Goal: Task Accomplishment & Management: Use online tool/utility

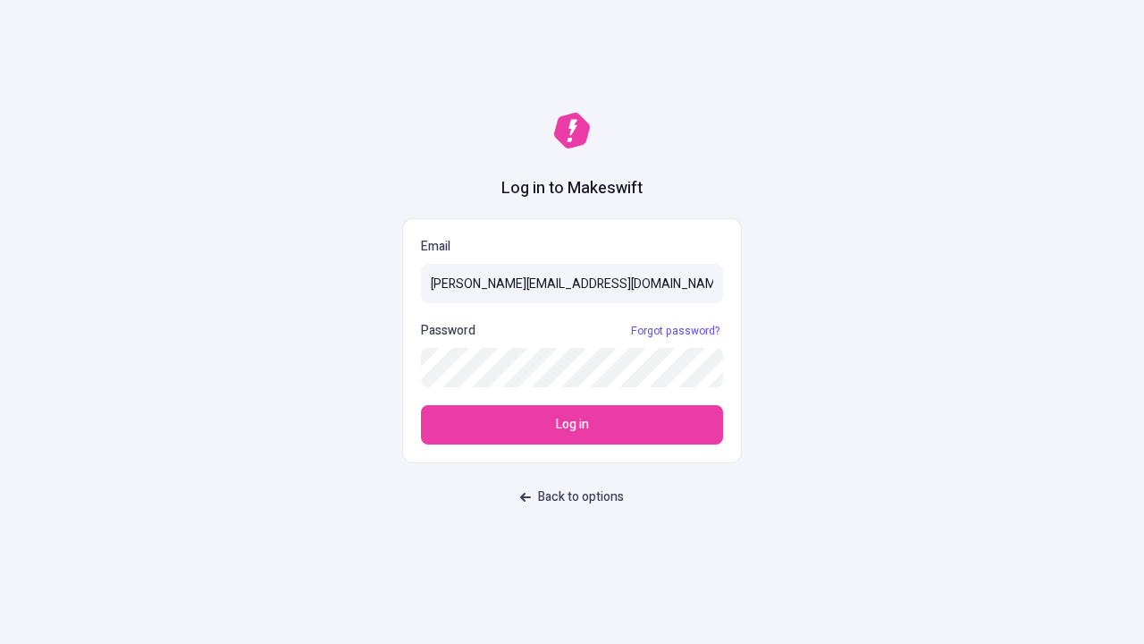
type input "[PERSON_NAME][EMAIL_ADDRESS][DOMAIN_NAME]"
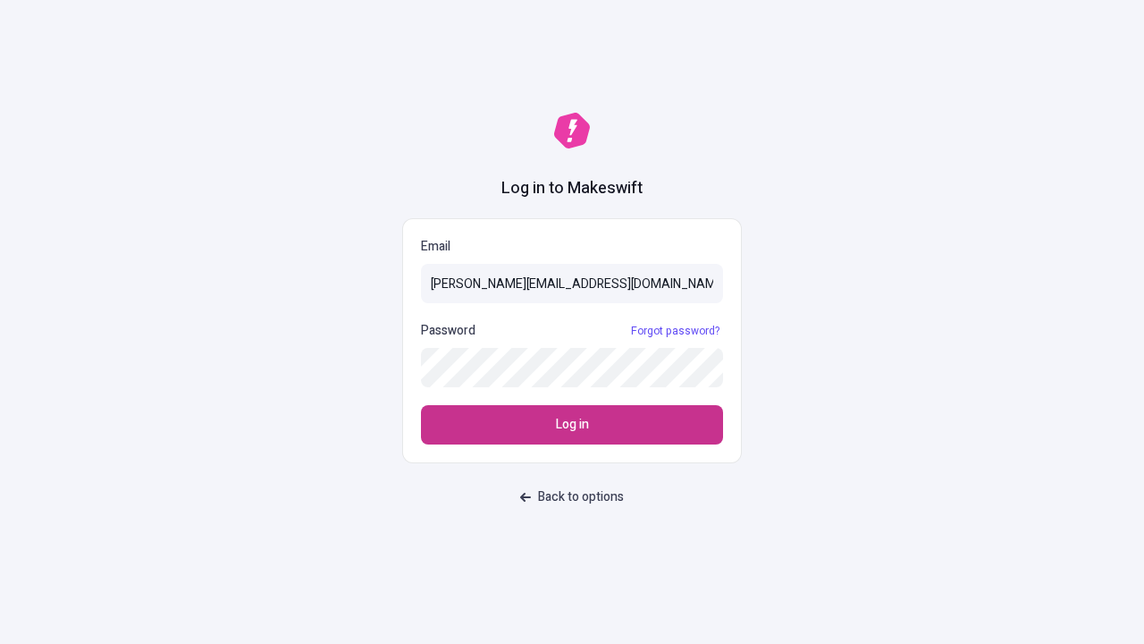
click at [572, 425] on span "Log in" at bounding box center [572, 425] width 33 height 20
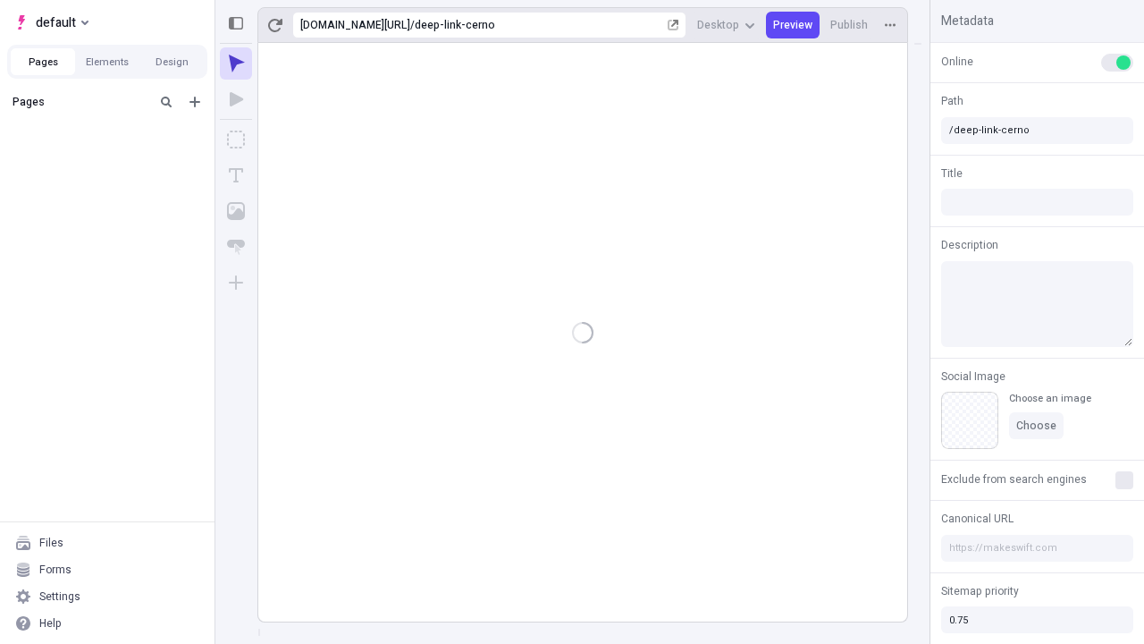
type input "/deep-link-cerno"
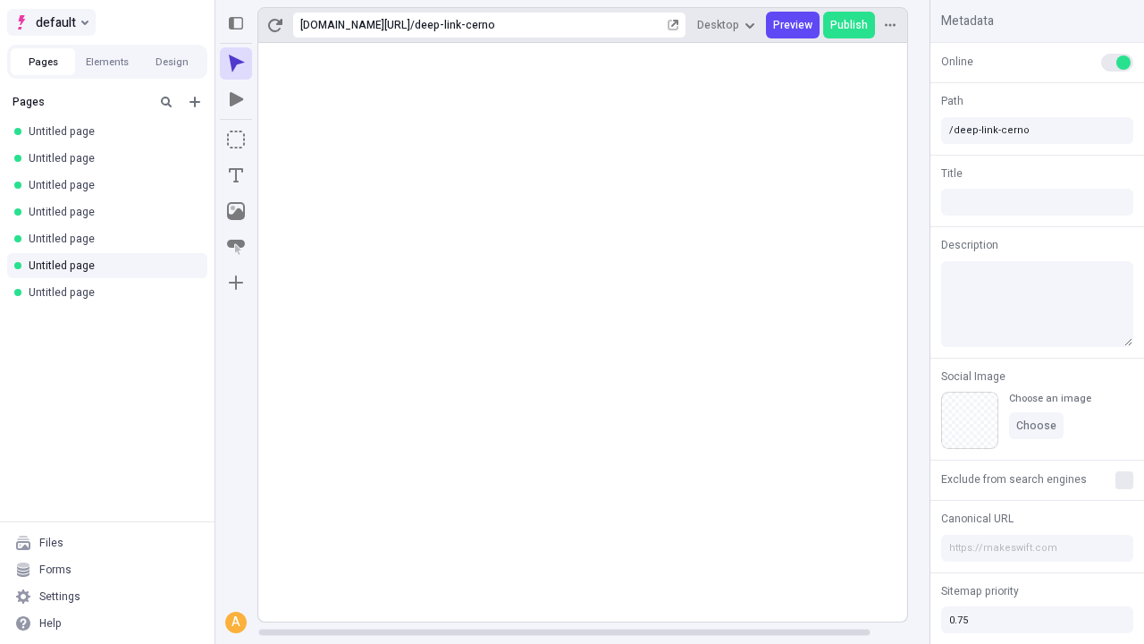
click at [50, 22] on span "default" at bounding box center [56, 22] width 40 height 21
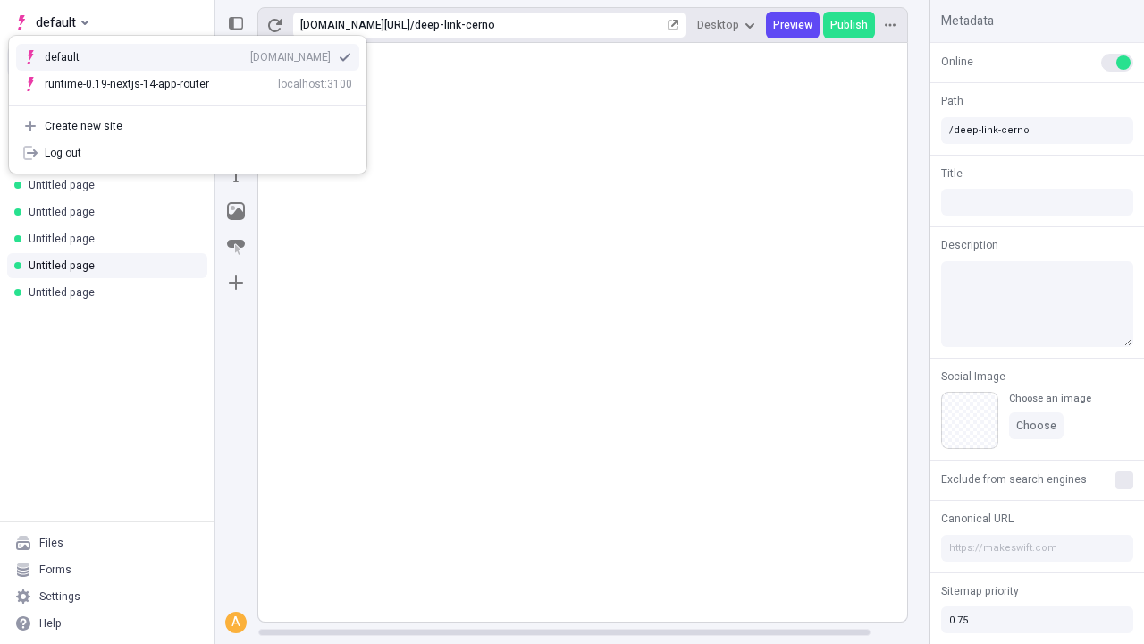
click at [250, 54] on div "qee9k4dy7d.staging.makeswift.site" at bounding box center [290, 57] width 80 height 14
click at [195, 102] on icon "Add new" at bounding box center [194, 102] width 11 height 11
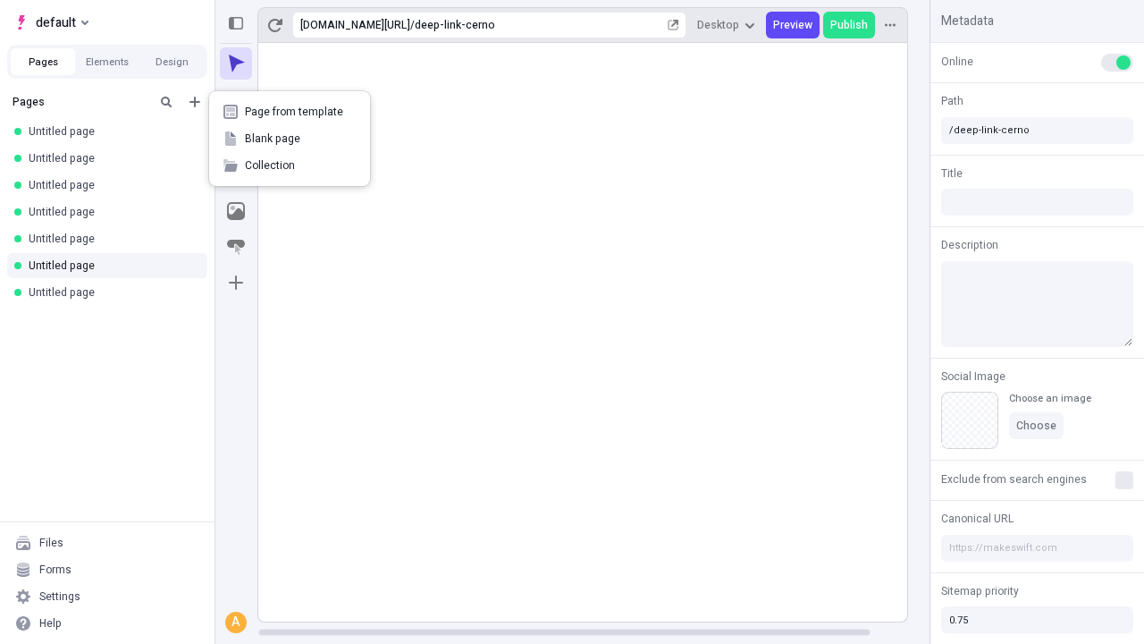
click at [290, 139] on span "Blank page" at bounding box center [300, 138] width 111 height 14
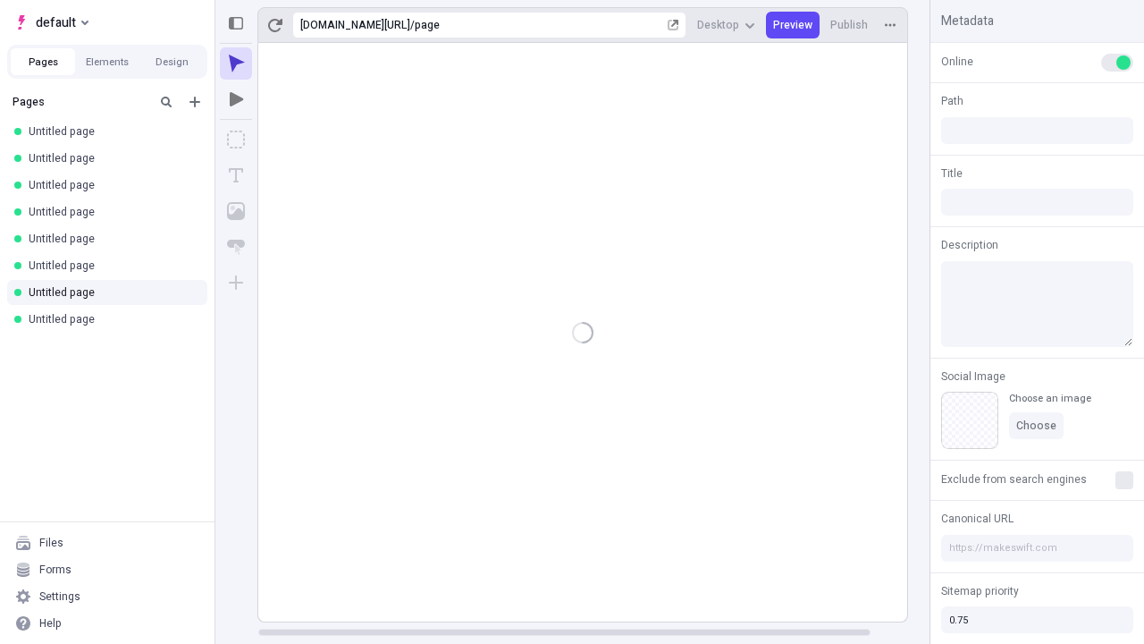
type input "/page"
